Goal: Task Accomplishment & Management: Use online tool/utility

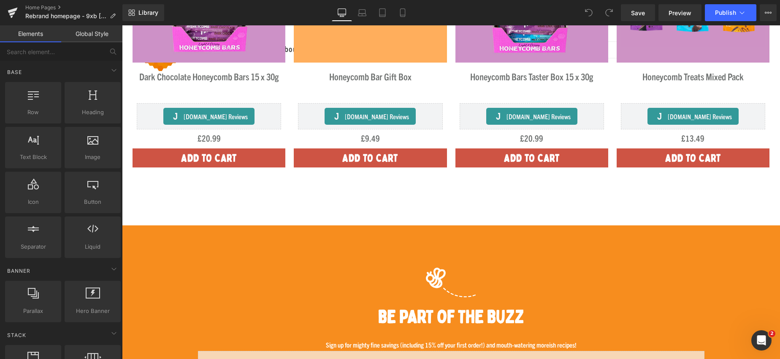
scroll to position [682, 0]
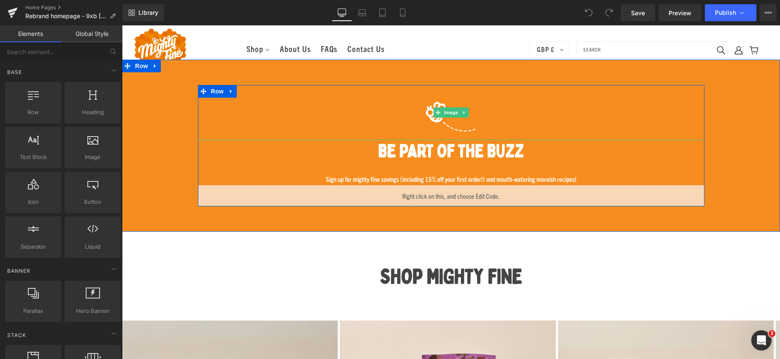
click at [607, 126] on div at bounding box center [451, 112] width 507 height 55
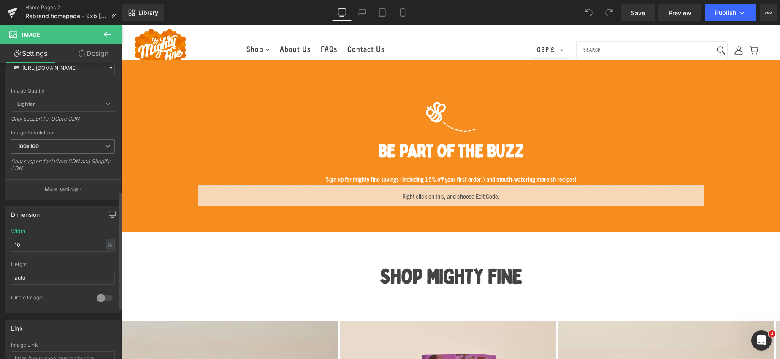
scroll to position [0, 0]
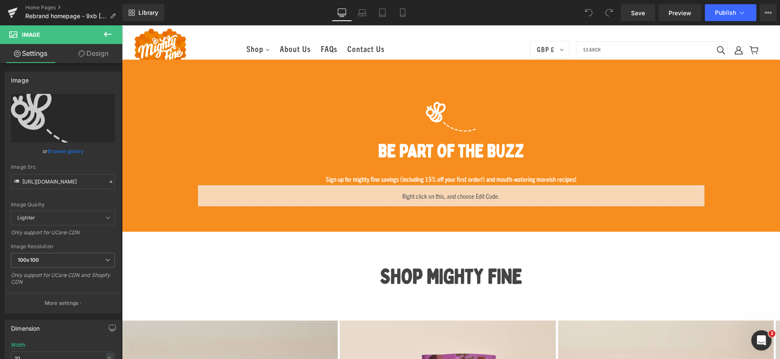
click at [106, 33] on icon at bounding box center [108, 34] width 8 height 5
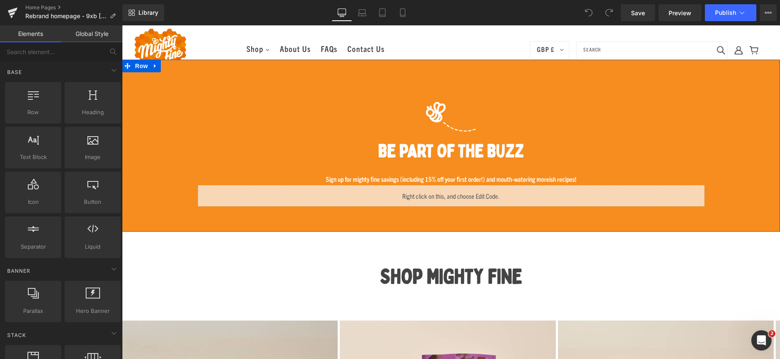
click at [226, 133] on div at bounding box center [451, 112] width 507 height 55
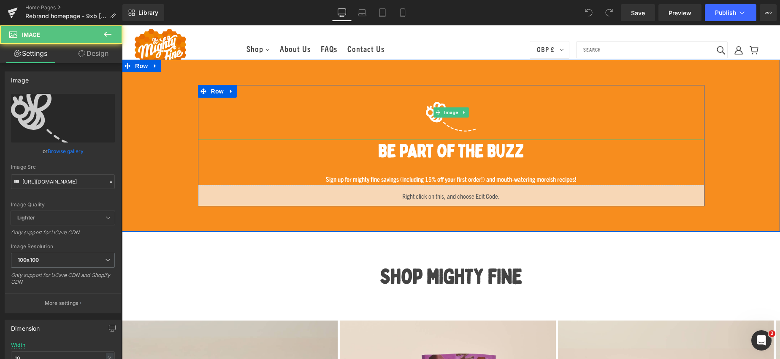
click at [241, 130] on div at bounding box center [451, 112] width 507 height 55
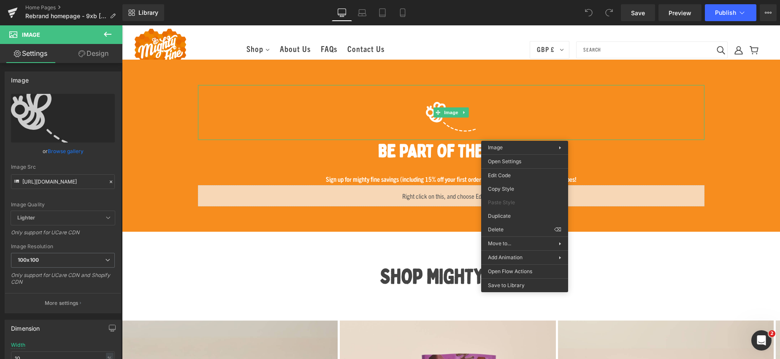
drag, startPoint x: 618, startPoint y: 253, endPoint x: 496, endPoint y: 227, distance: 124.7
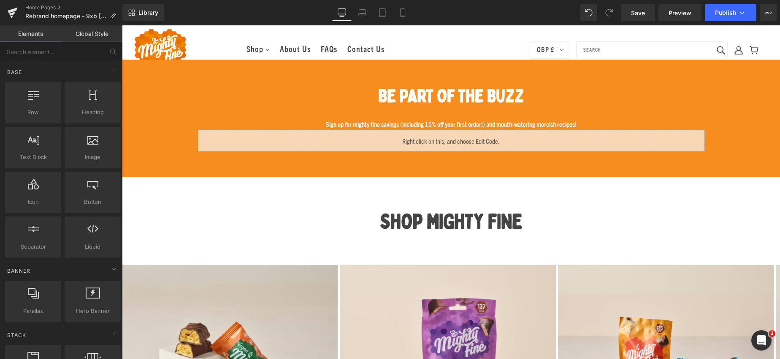
click at [122, 25] on div at bounding box center [122, 25] width 0 height 0
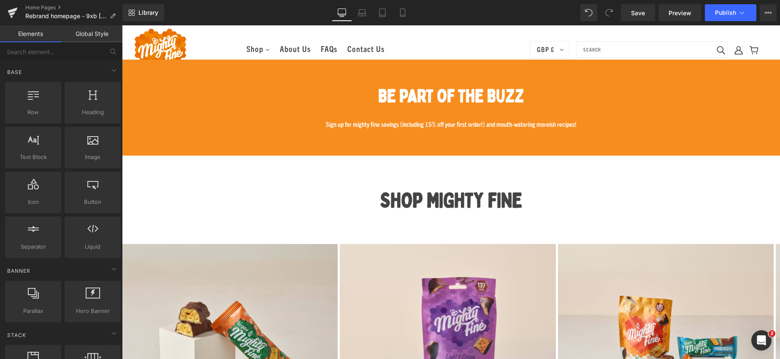
click at [557, 120] on p "Sign up for mighty fine savings (including 15% off your first order!) and mouth…" at bounding box center [451, 125] width 507 height 11
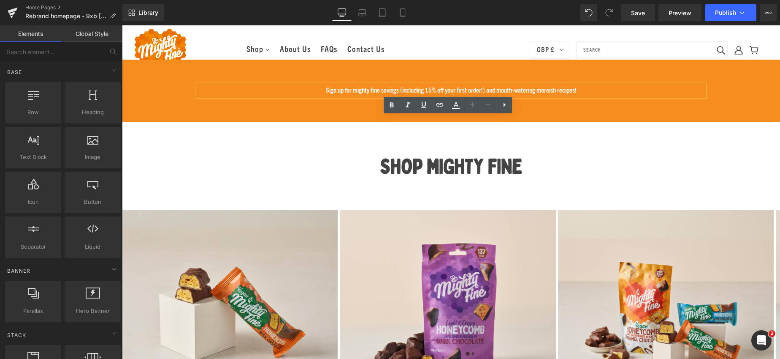
click at [614, 85] on div "Sign up for mighty fine savings (including 15% off your first order!) and mouth…" at bounding box center [451, 90] width 507 height 11
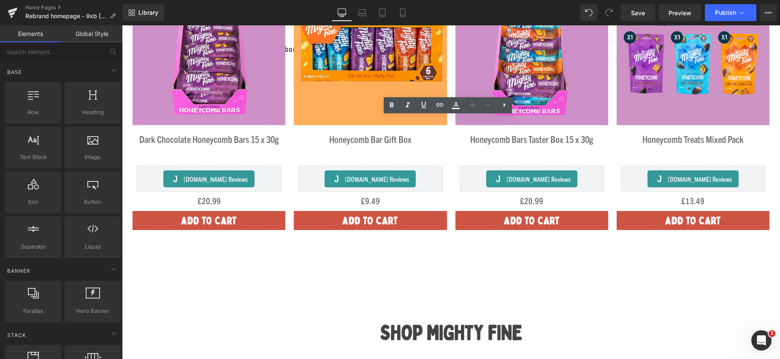
click at [456, 289] on div "SHOP MIGHTY FINE Heading Row 40px" at bounding box center [451, 326] width 658 height 76
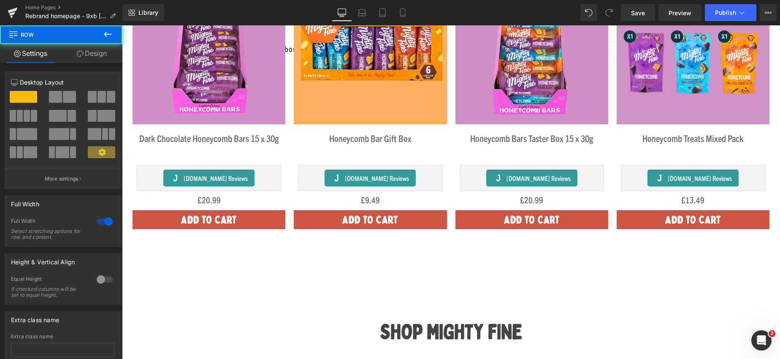
scroll to position [456, 0]
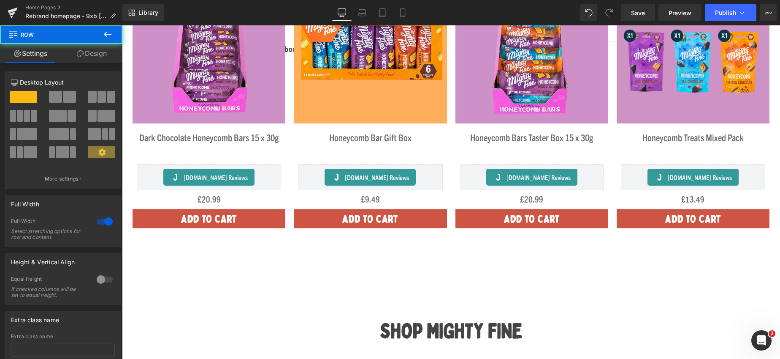
click at [453, 303] on div "SHOP MIGHTY FINE Heading" at bounding box center [451, 324] width 625 height 42
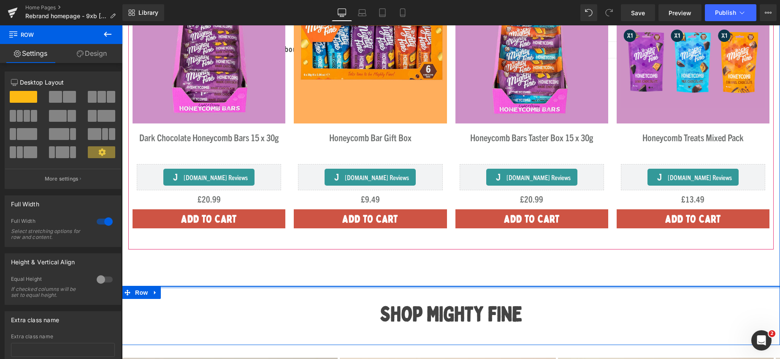
drag, startPoint x: 457, startPoint y: 287, endPoint x: 467, endPoint y: 236, distance: 52.0
click at [467, 236] on div "Hero Banner Hero Banner Separator Trending now Heading [DATE][DATE] (P) Image D…" at bounding box center [451, 351] width 658 height 1387
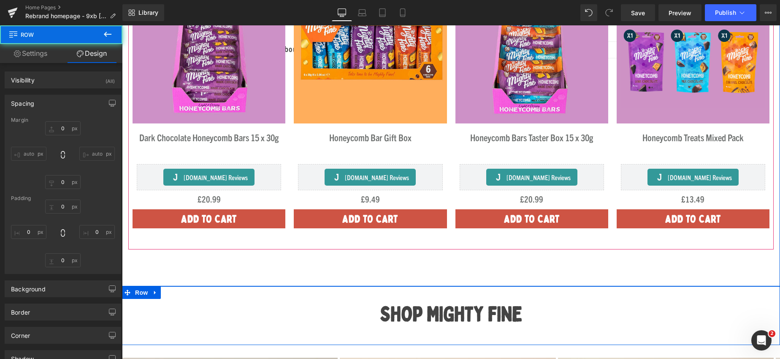
type input "0"
type input "40"
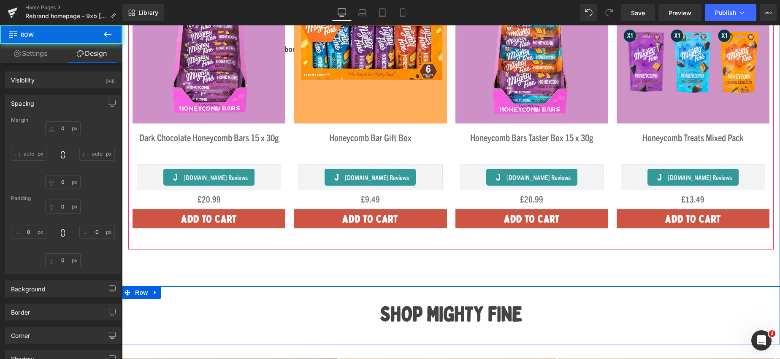
type input "40"
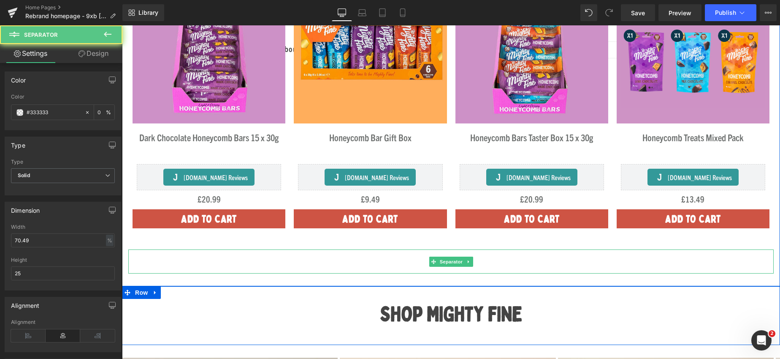
drag, startPoint x: 454, startPoint y: 254, endPoint x: 457, endPoint y: 245, distance: 9.2
click at [454, 254] on div "Separator" at bounding box center [451, 261] width 646 height 24
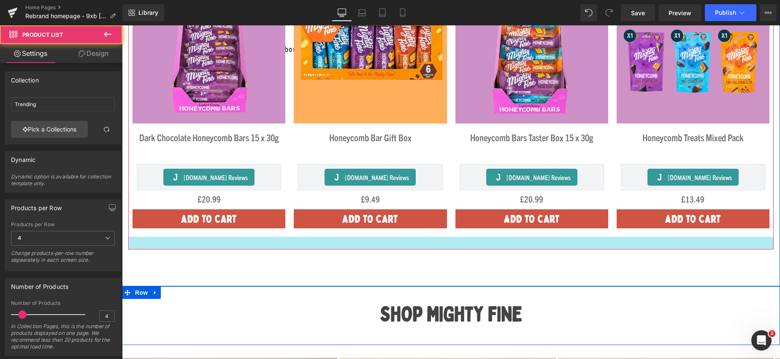
click at [457, 246] on div at bounding box center [451, 243] width 646 height 13
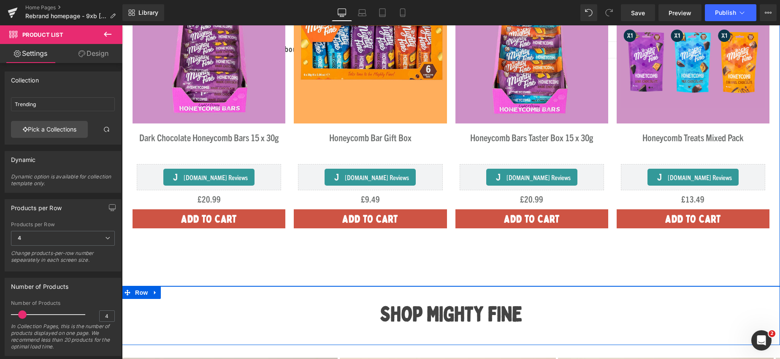
click at [450, 270] on div "Separator" at bounding box center [451, 261] width 646 height 24
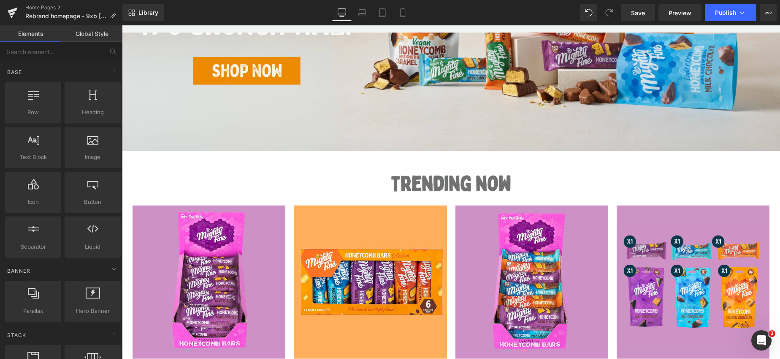
scroll to position [0, 0]
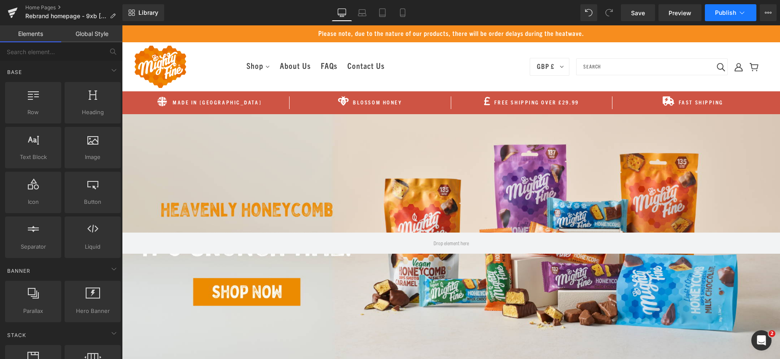
click at [736, 11] on span "Publish" at bounding box center [725, 12] width 21 height 7
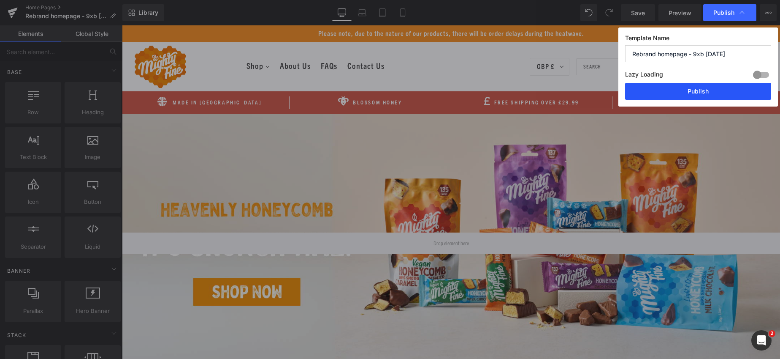
drag, startPoint x: 674, startPoint y: 90, endPoint x: 553, endPoint y: 63, distance: 124.4
click at [674, 90] on button "Publish" at bounding box center [698, 91] width 146 height 17
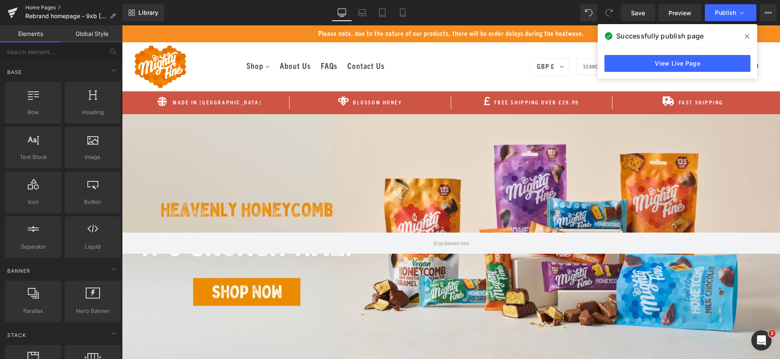
click at [39, 9] on link "Home Pages" at bounding box center [73, 7] width 97 height 7
